Goal: Transaction & Acquisition: Download file/media

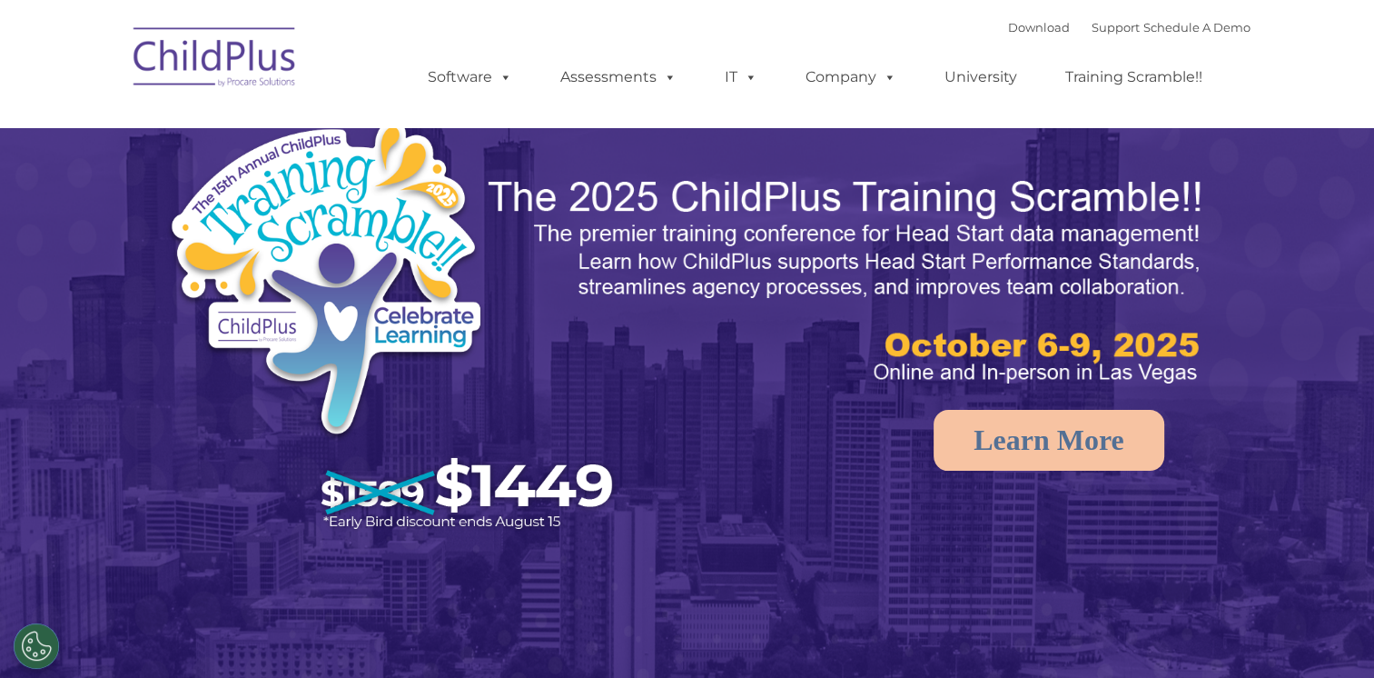
select select "MEDIUM"
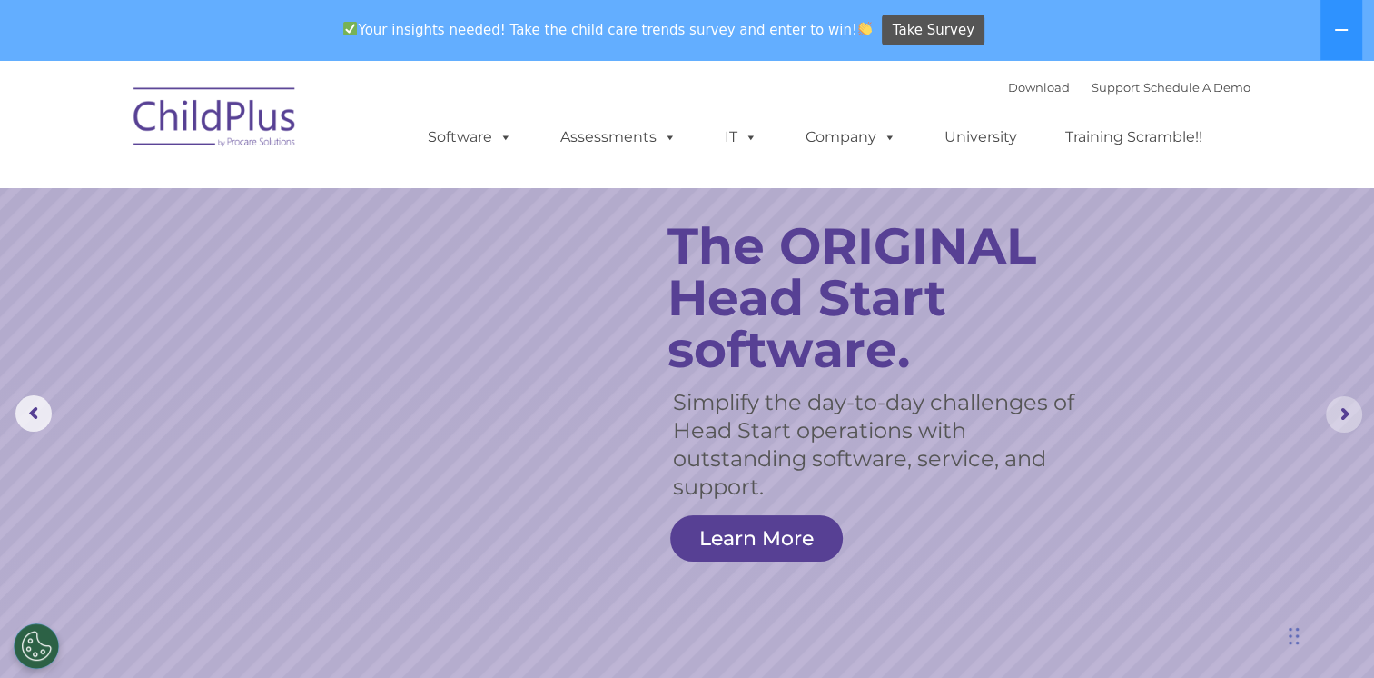
click at [1337, 420] on rs-arrow at bounding box center [1344, 414] width 36 height 36
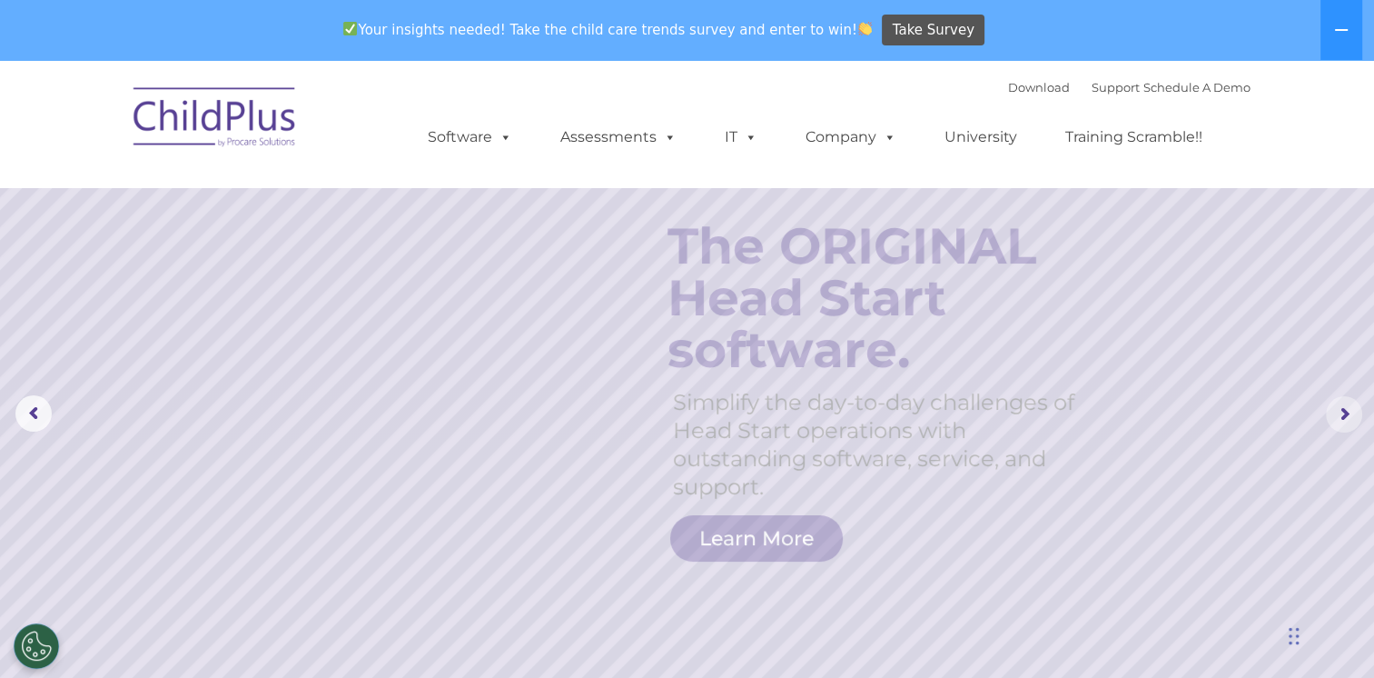
click at [1337, 420] on rs-arrow at bounding box center [1344, 414] width 36 height 36
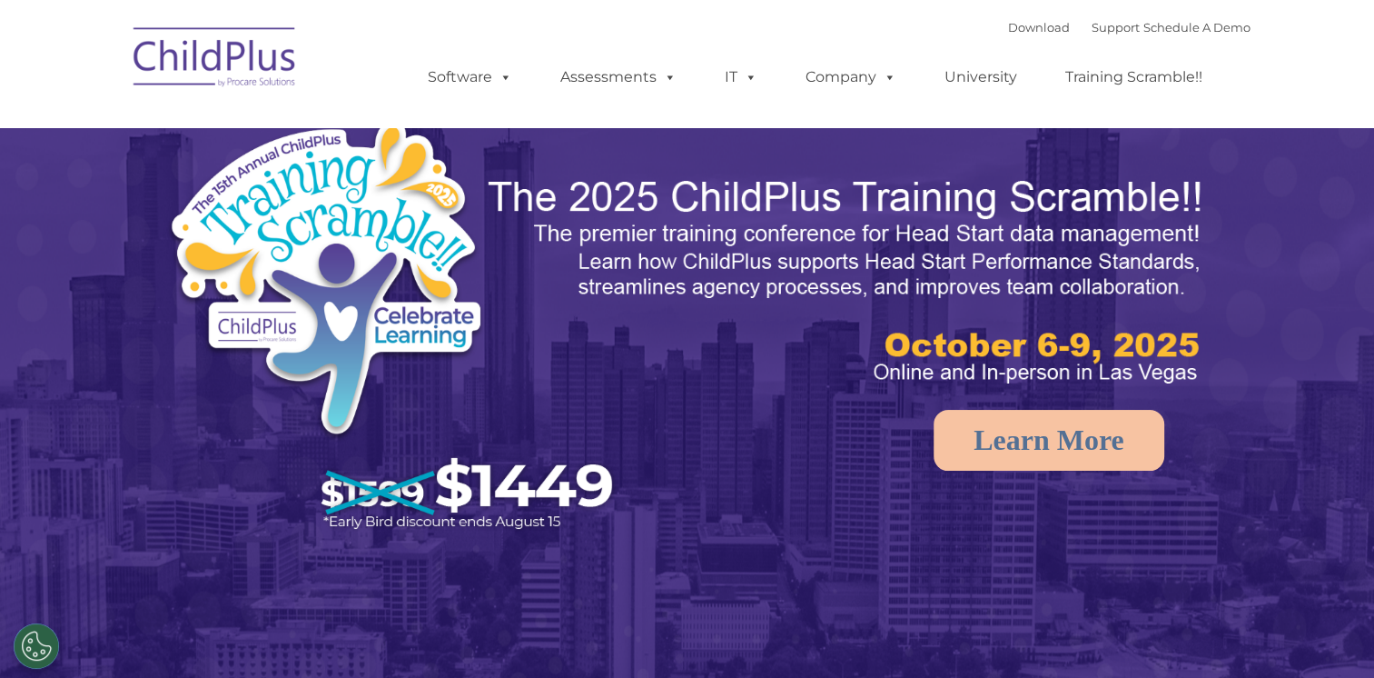
select select "MEDIUM"
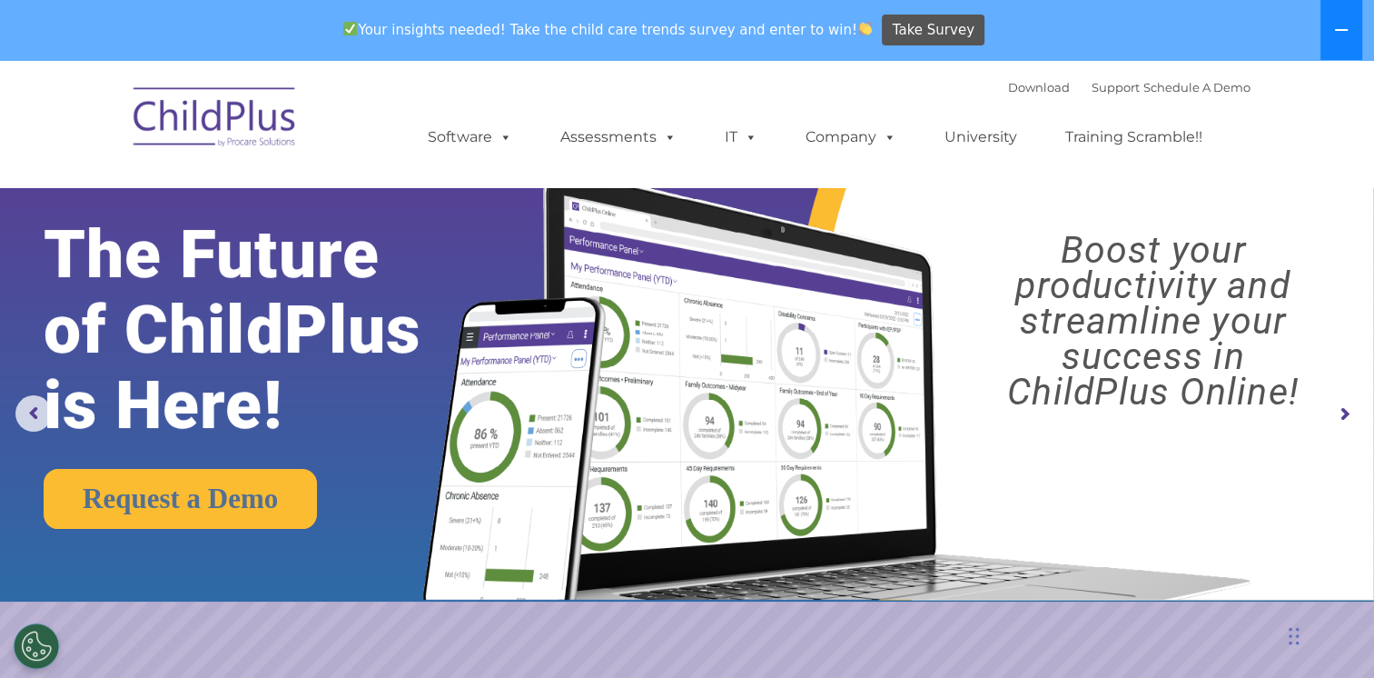
click at [1351, 30] on button at bounding box center [1342, 30] width 42 height 60
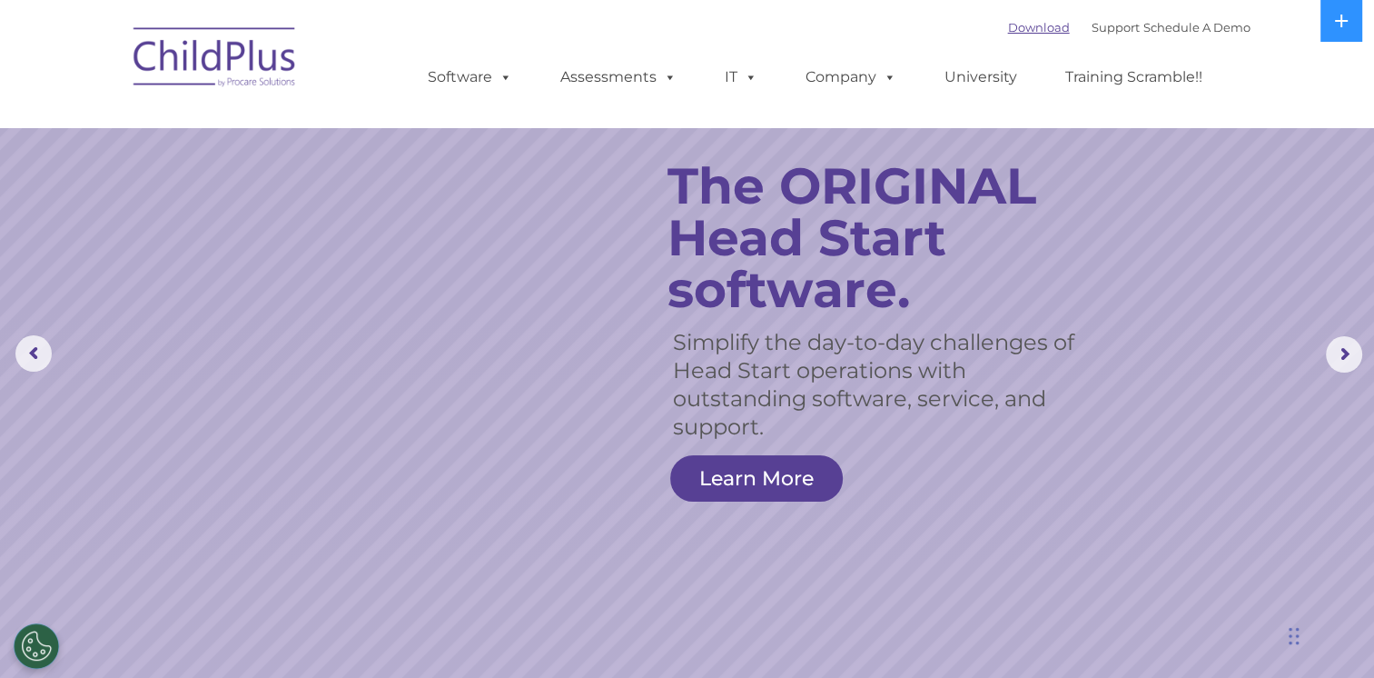
click at [1026, 30] on link "Download" at bounding box center [1039, 27] width 62 height 15
